Goal: Communication & Community: Answer question/provide support

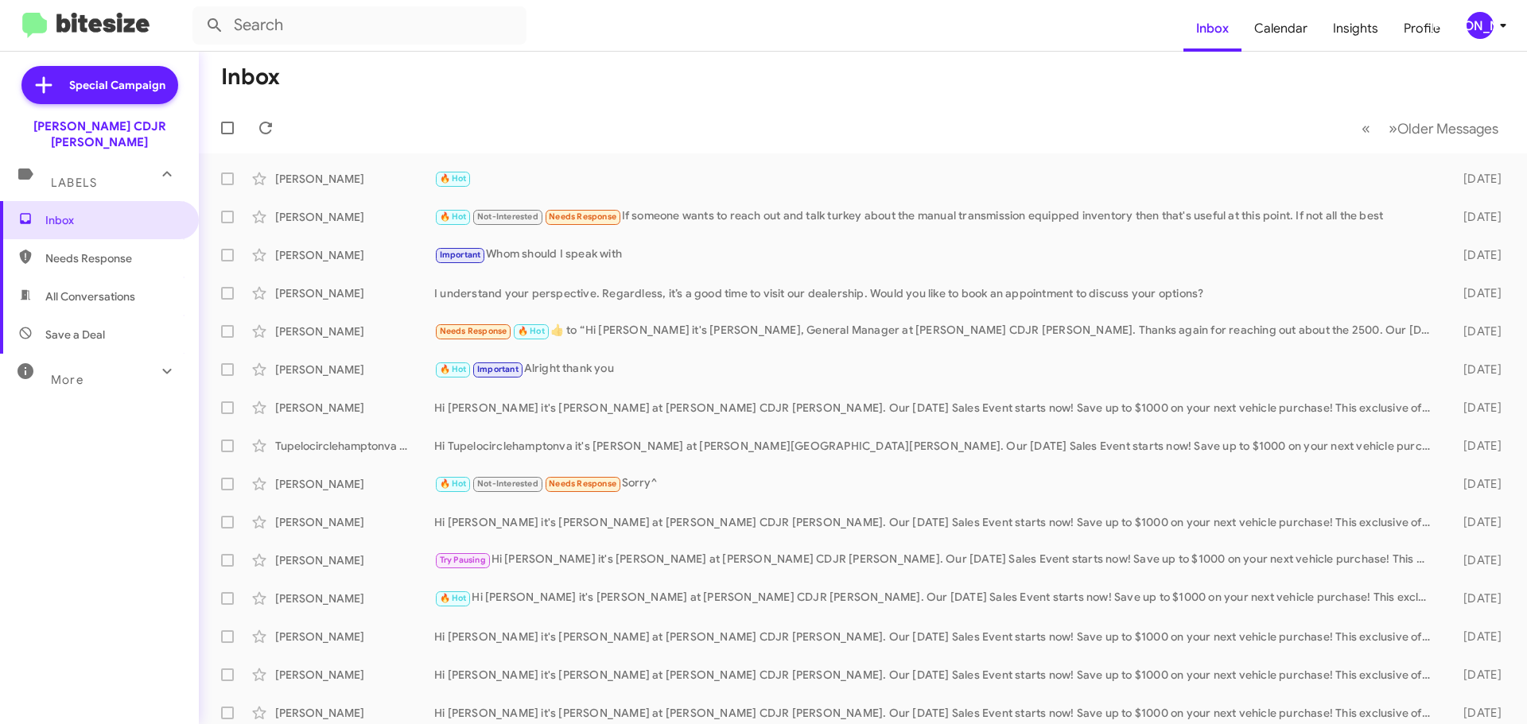
click at [1479, 25] on div "[PERSON_NAME]" at bounding box center [1479, 25] width 27 height 27
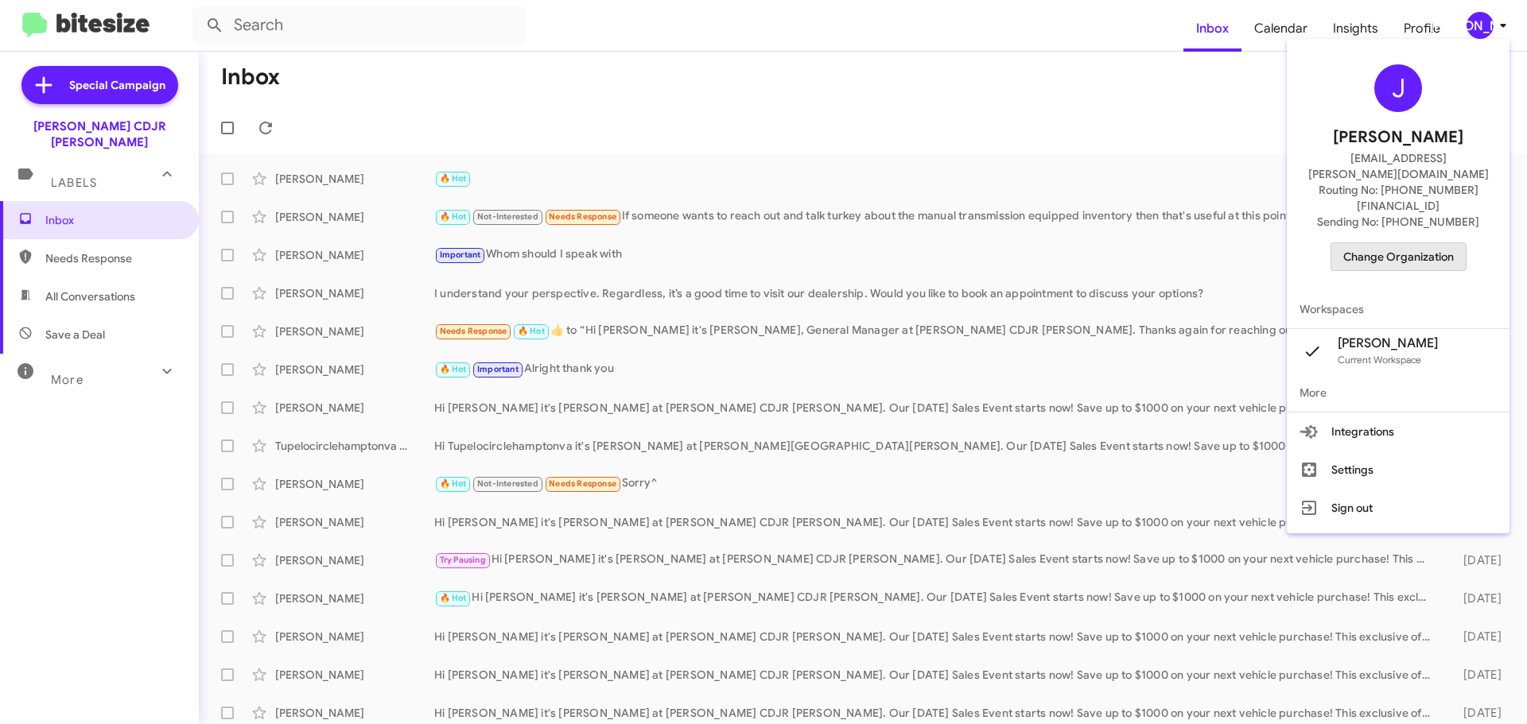
click at [1418, 243] on span "Change Organization" at bounding box center [1398, 256] width 111 height 27
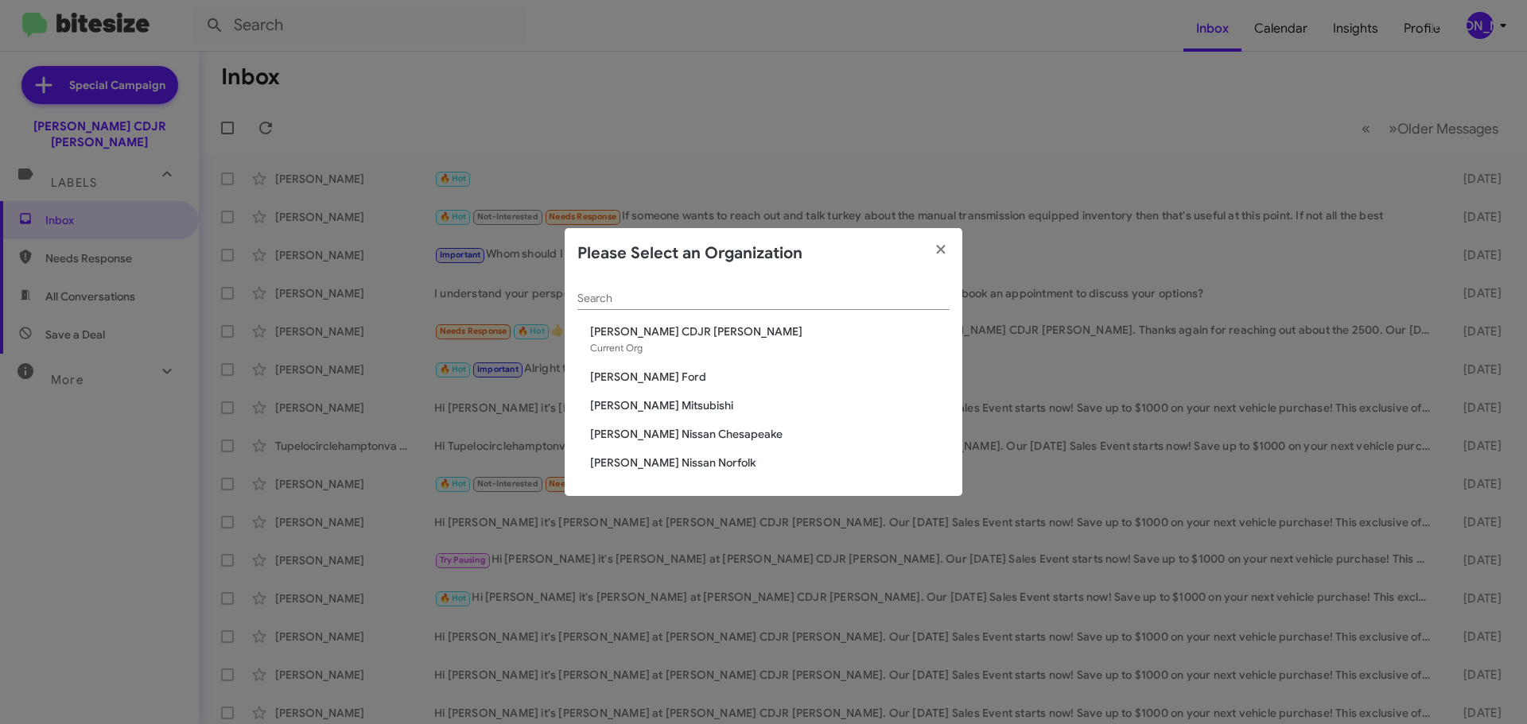
click at [677, 402] on span "[PERSON_NAME] Mitsubishi" at bounding box center [769, 406] width 359 height 16
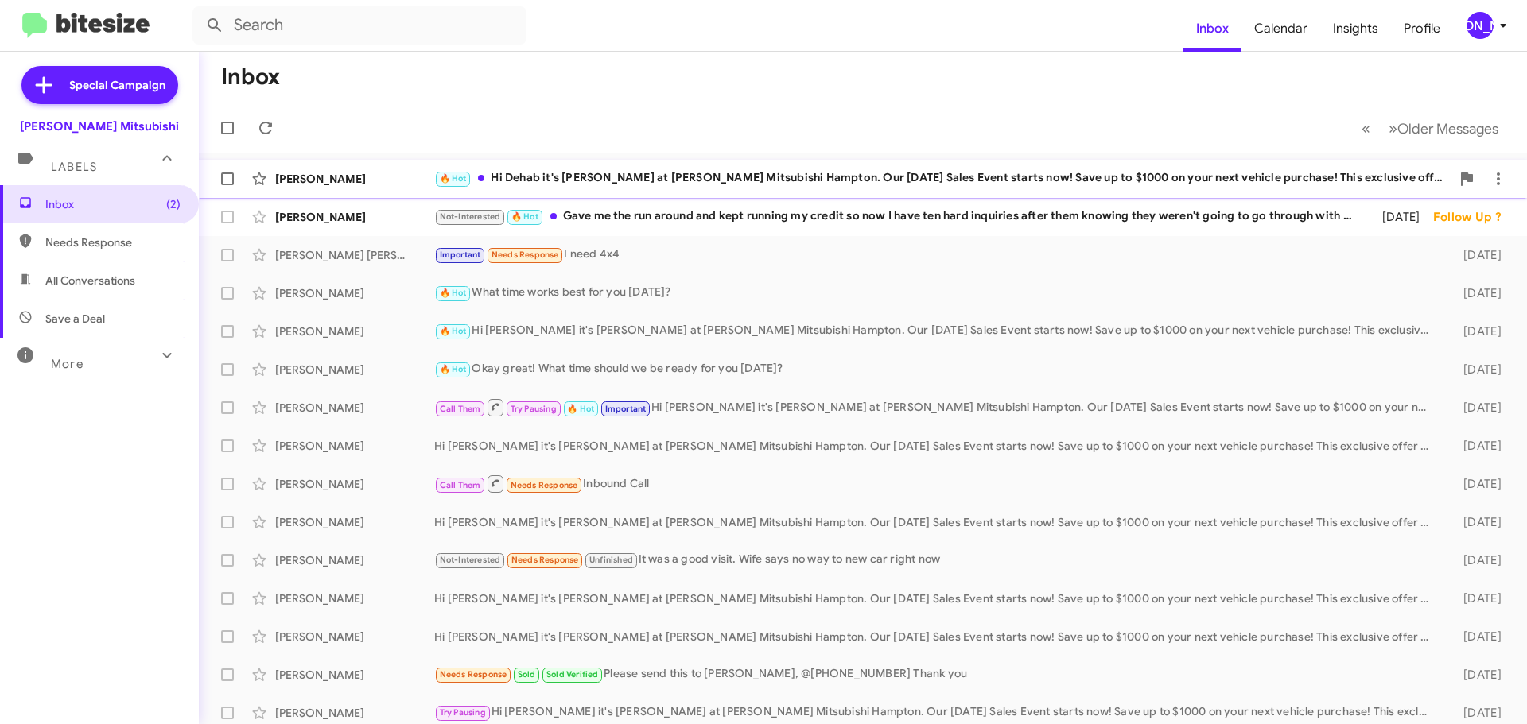
click at [597, 187] on div "🔥 Hot Hi Dehab it's Dan Banister at Banister Mitsubishi Hampton. Our Labor Day …" at bounding box center [942, 178] width 1016 height 18
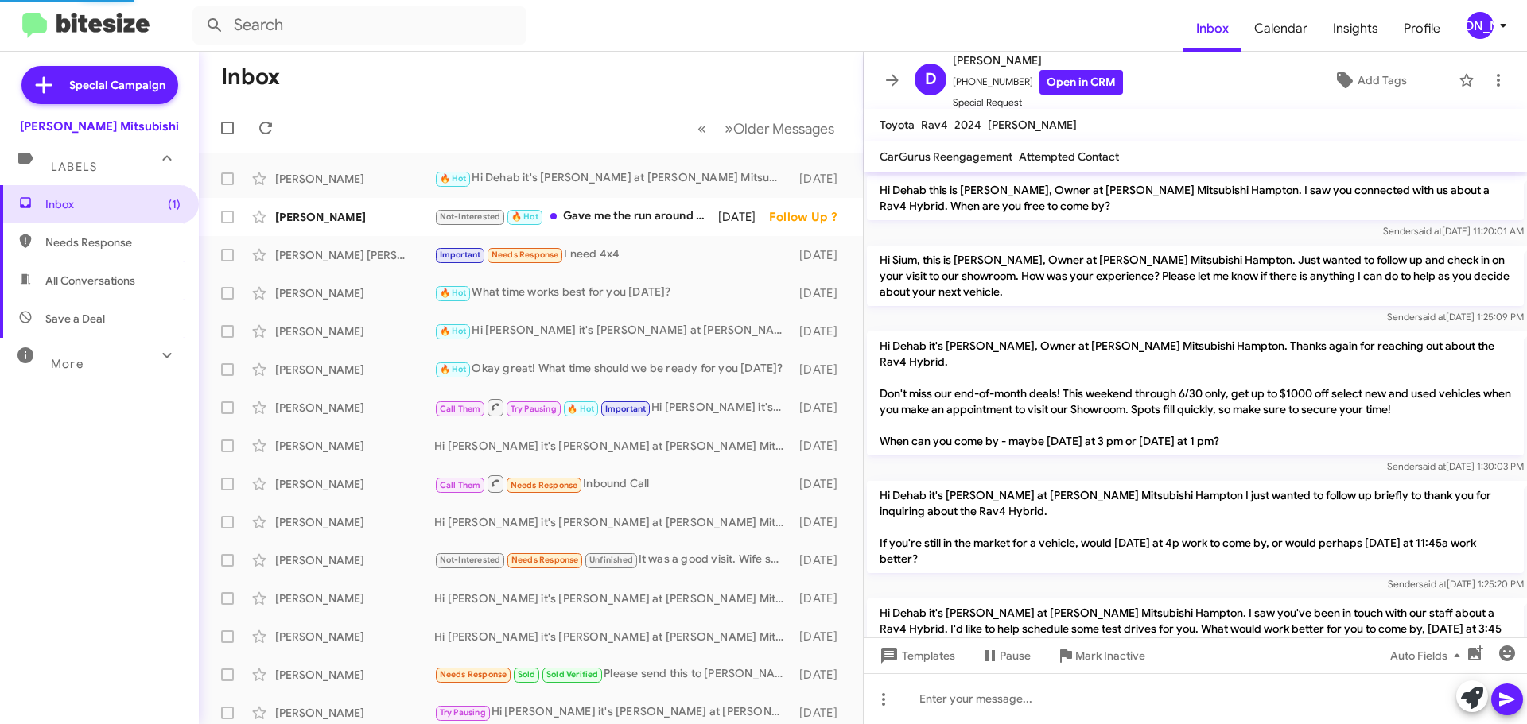
scroll to position [1158, 0]
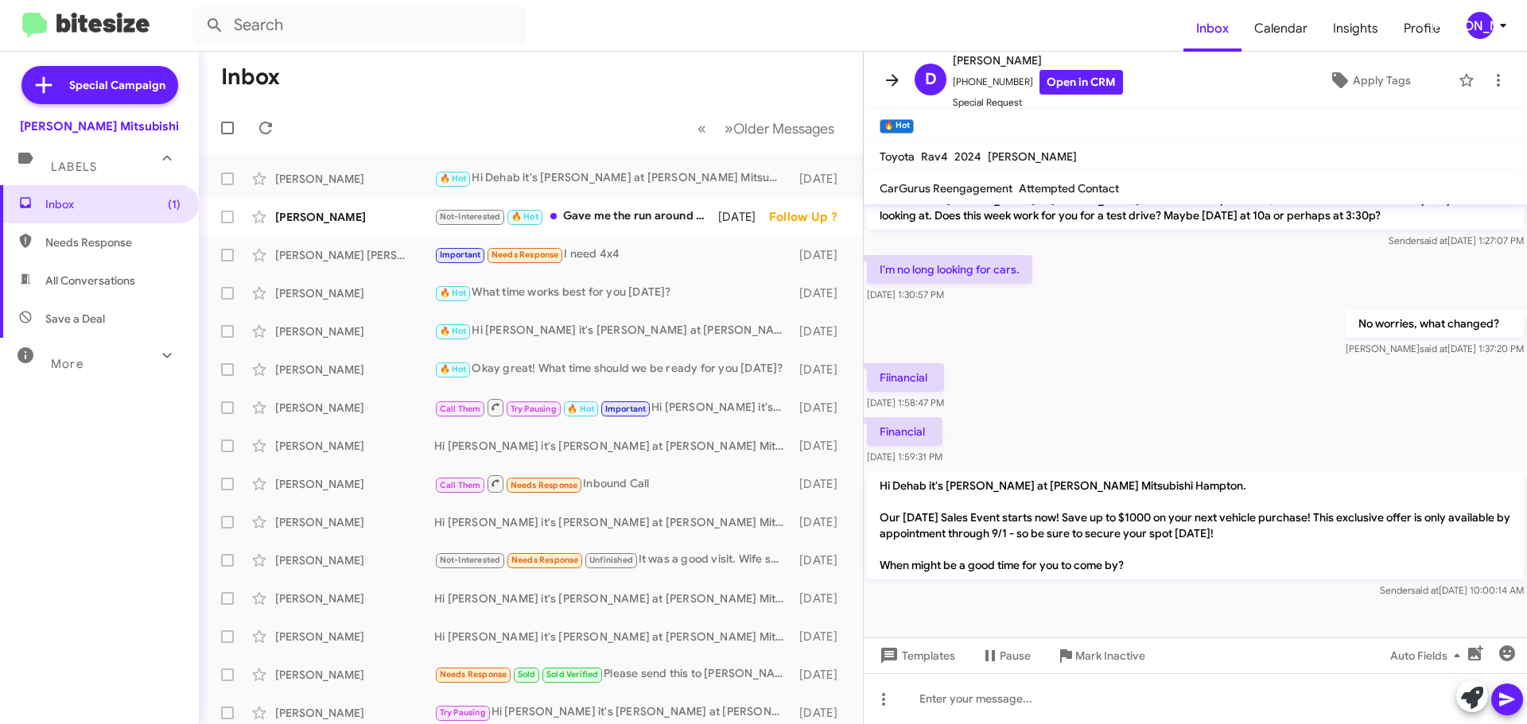
click at [892, 86] on icon at bounding box center [892, 80] width 13 height 12
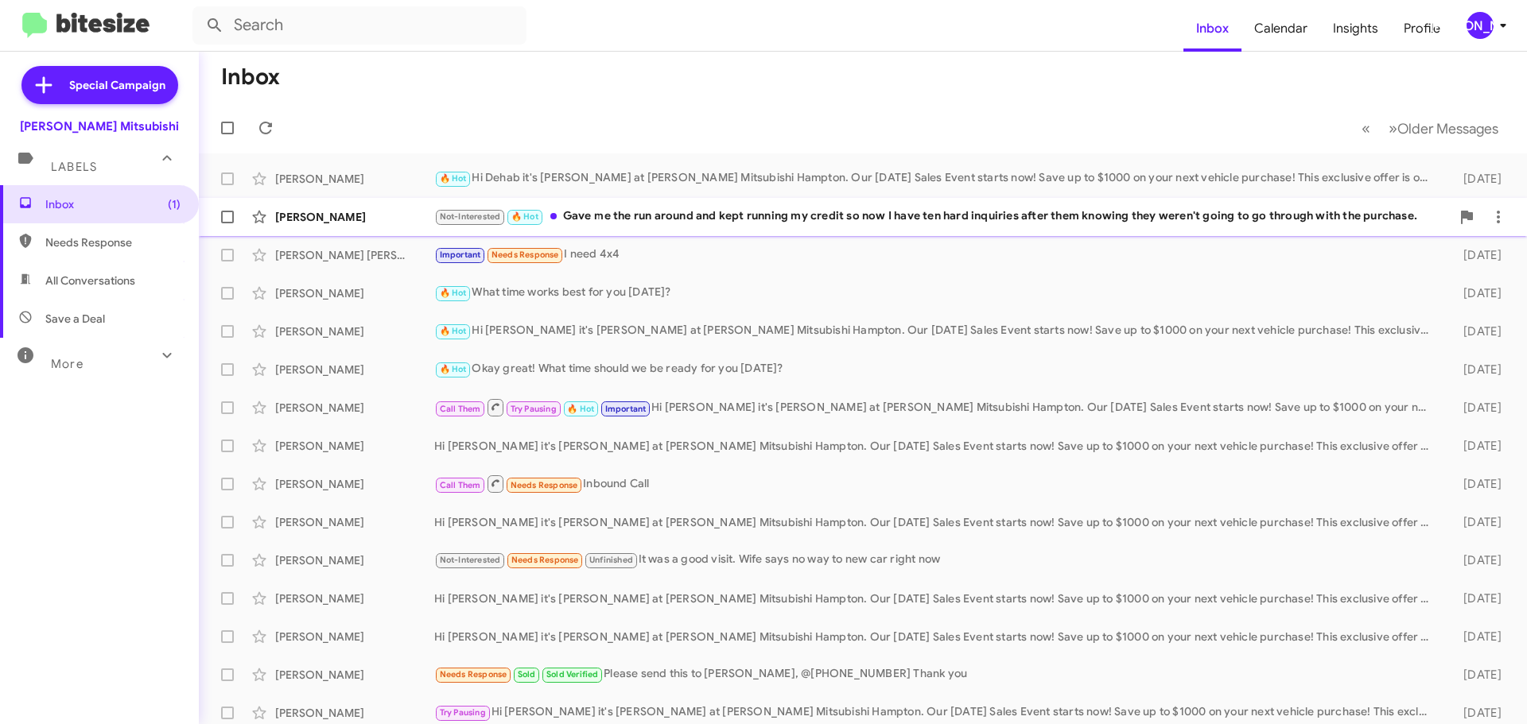
click at [750, 227] on div "Lakeisha Cogdell Not-Interested 🔥 Hot Gave me the run around and kept running m…" at bounding box center [863, 217] width 1302 height 32
